Goal: Navigation & Orientation: Go to known website

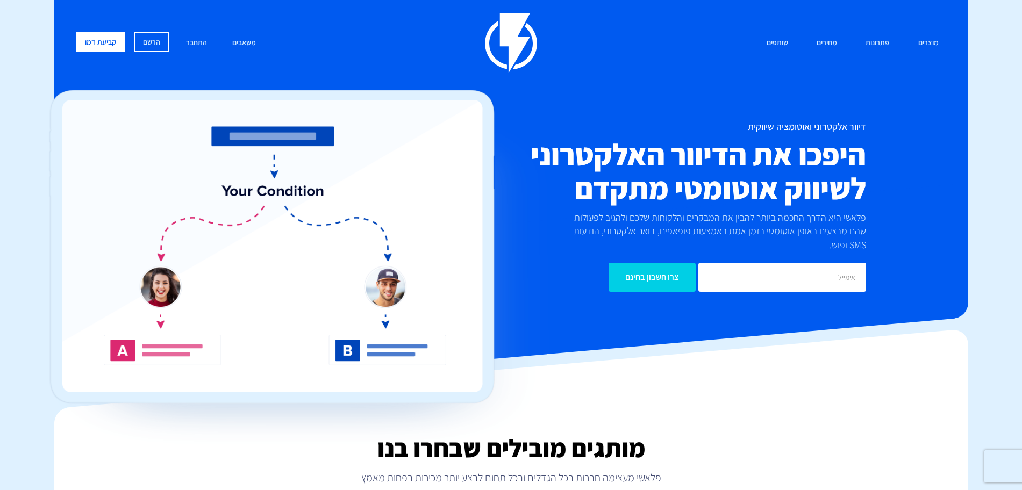
click at [193, 44] on link "התחבר" at bounding box center [196, 43] width 37 height 23
click at [192, 49] on link "התחבר" at bounding box center [196, 43] width 37 height 23
click at [200, 45] on link "התחבר" at bounding box center [196, 43] width 37 height 23
